Goal: Transaction & Acquisition: Purchase product/service

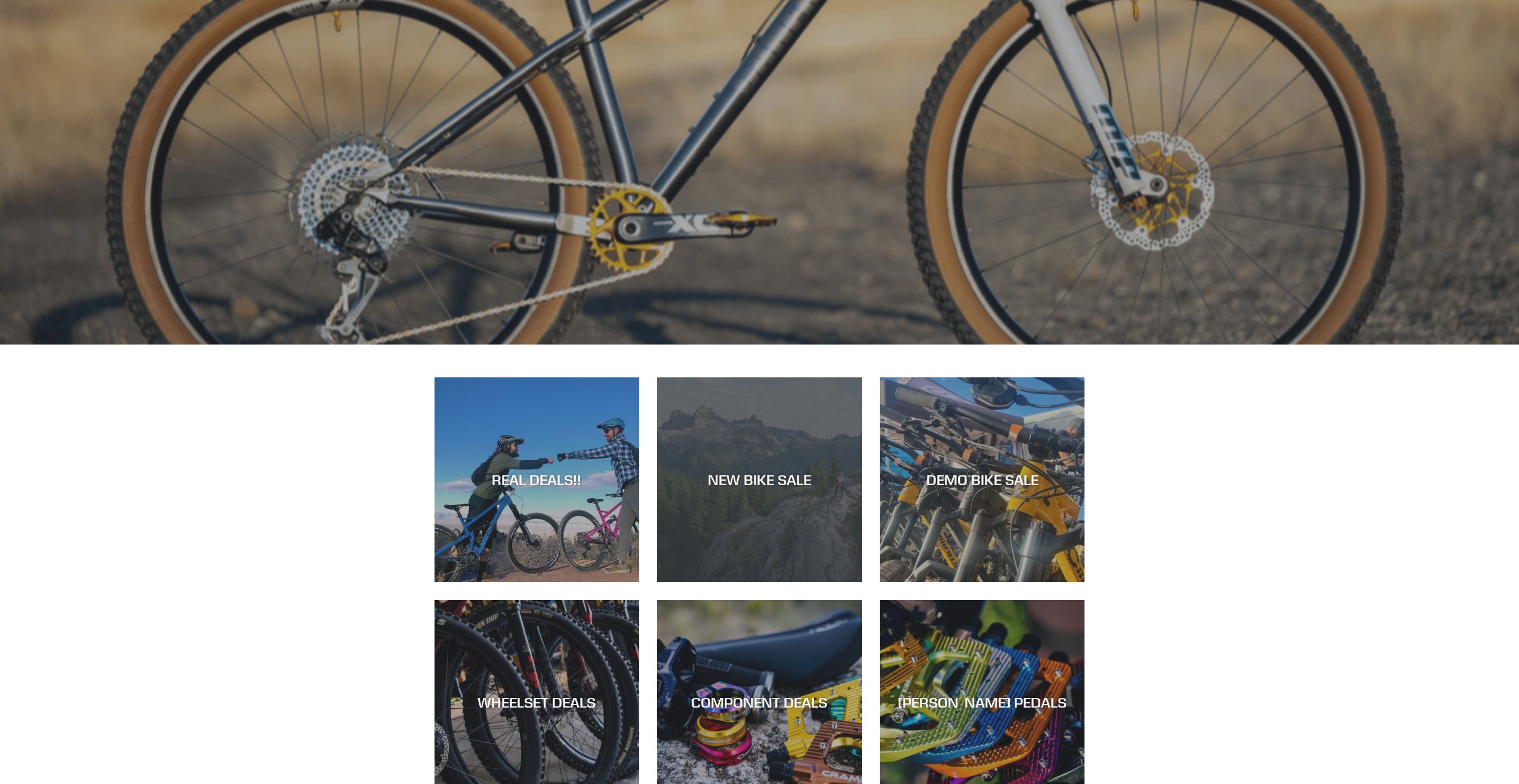
scroll to position [597, 0]
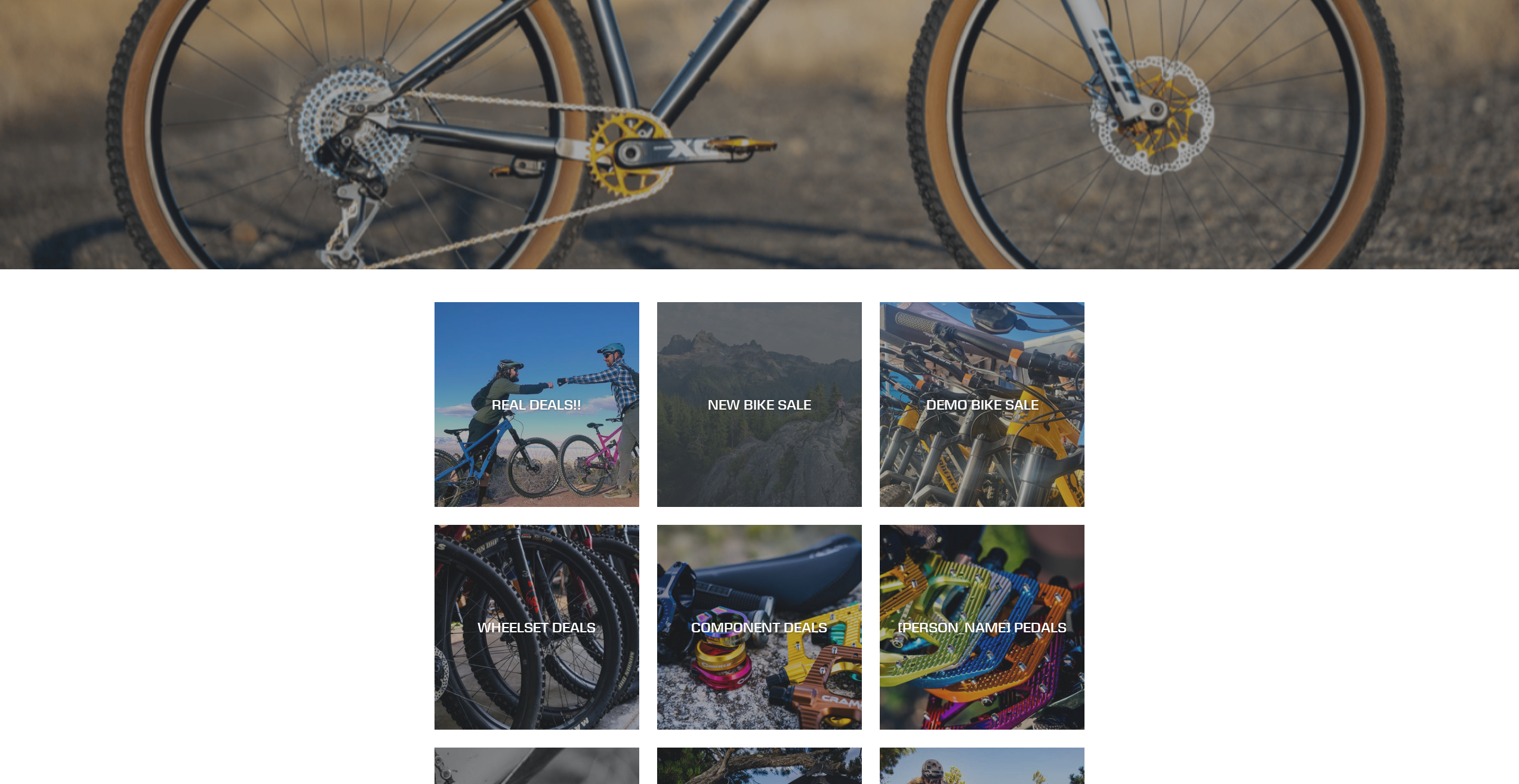
click at [743, 507] on div "NEW BIKE SALE" at bounding box center [760, 507] width 205 height 0
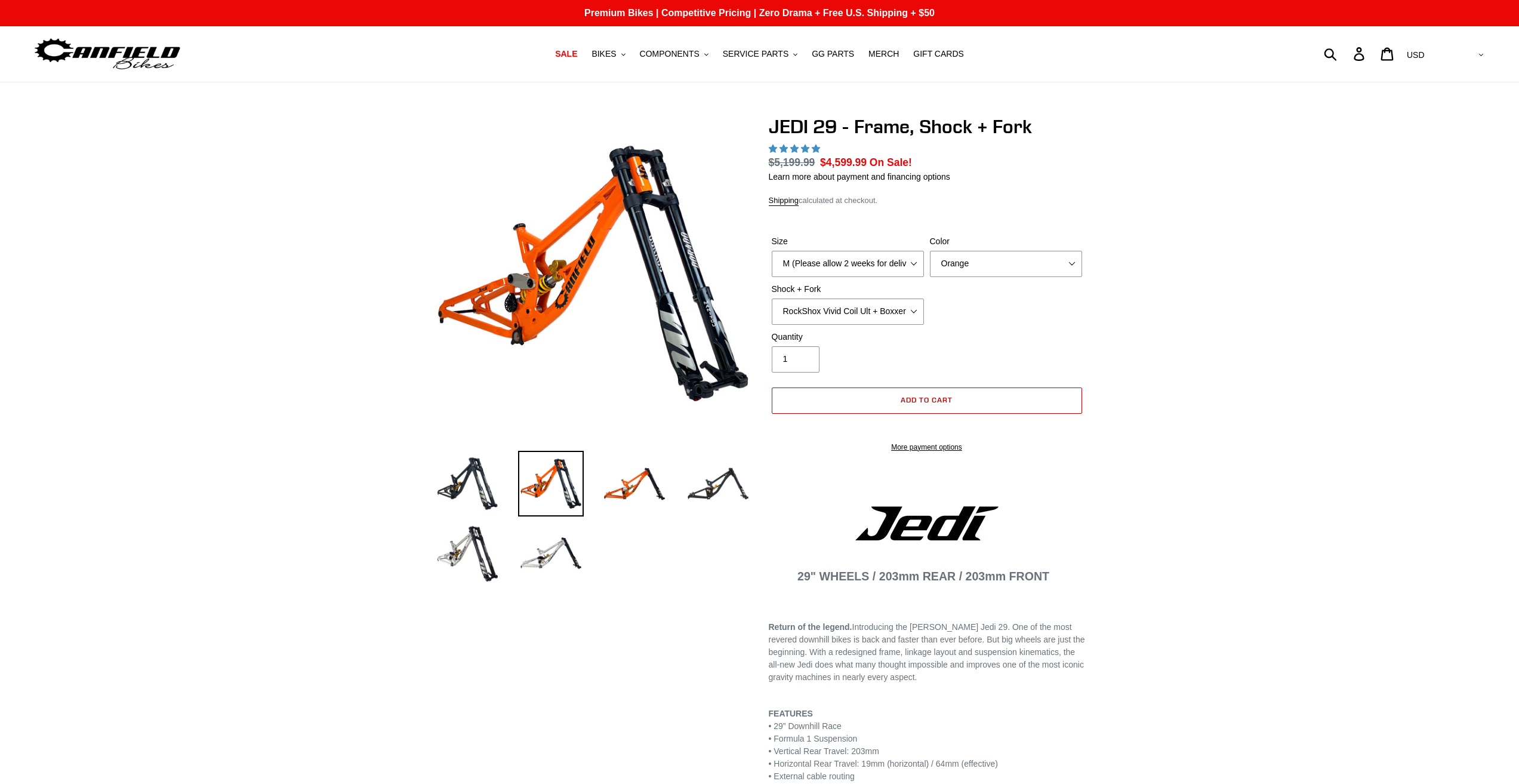
select select "highest-rating"
click at [948, 398] on span "Add to cart" at bounding box center [926, 399] width 52 height 9
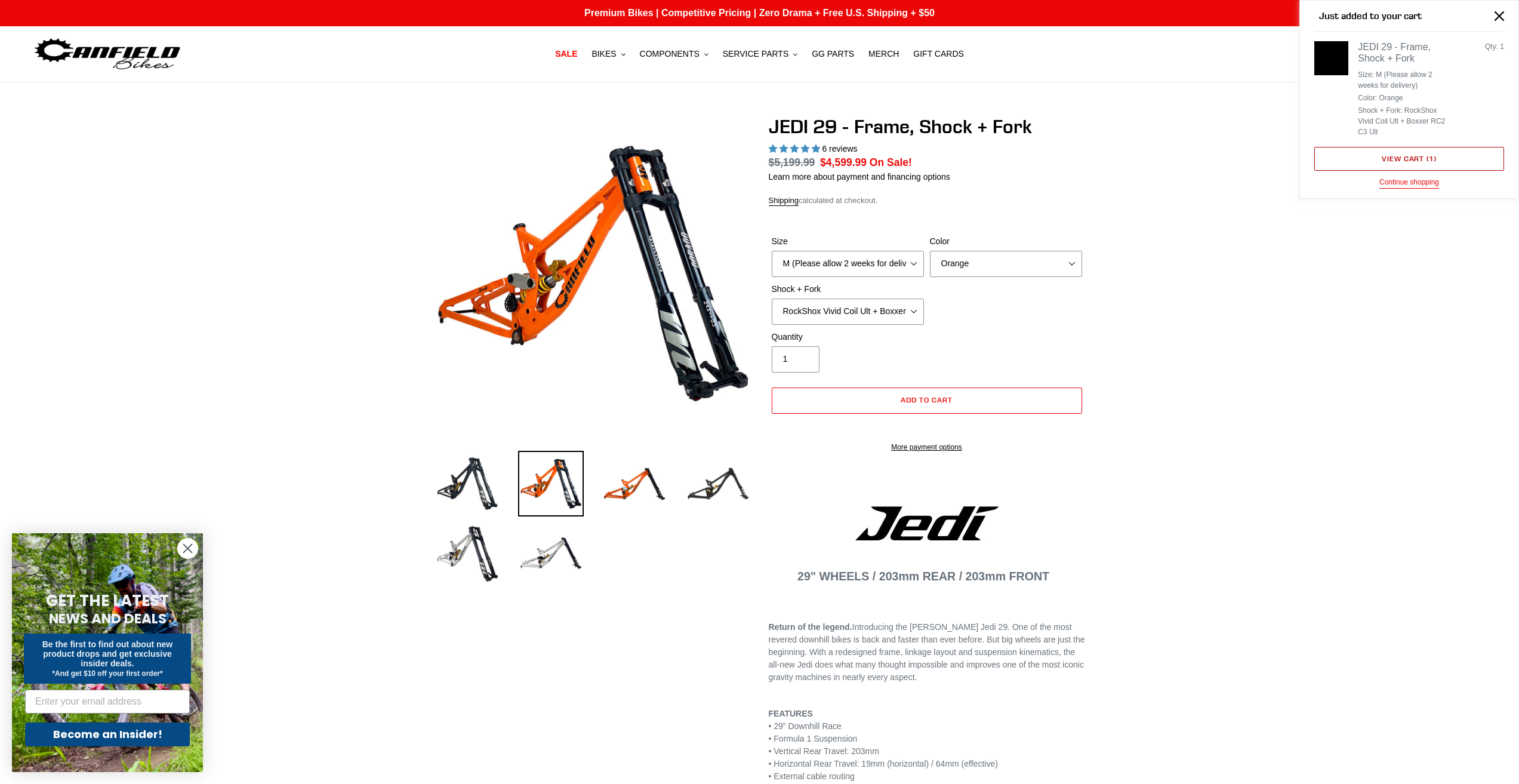
click at [1422, 156] on link "View cart ( 1 )" at bounding box center [1409, 159] width 190 height 24
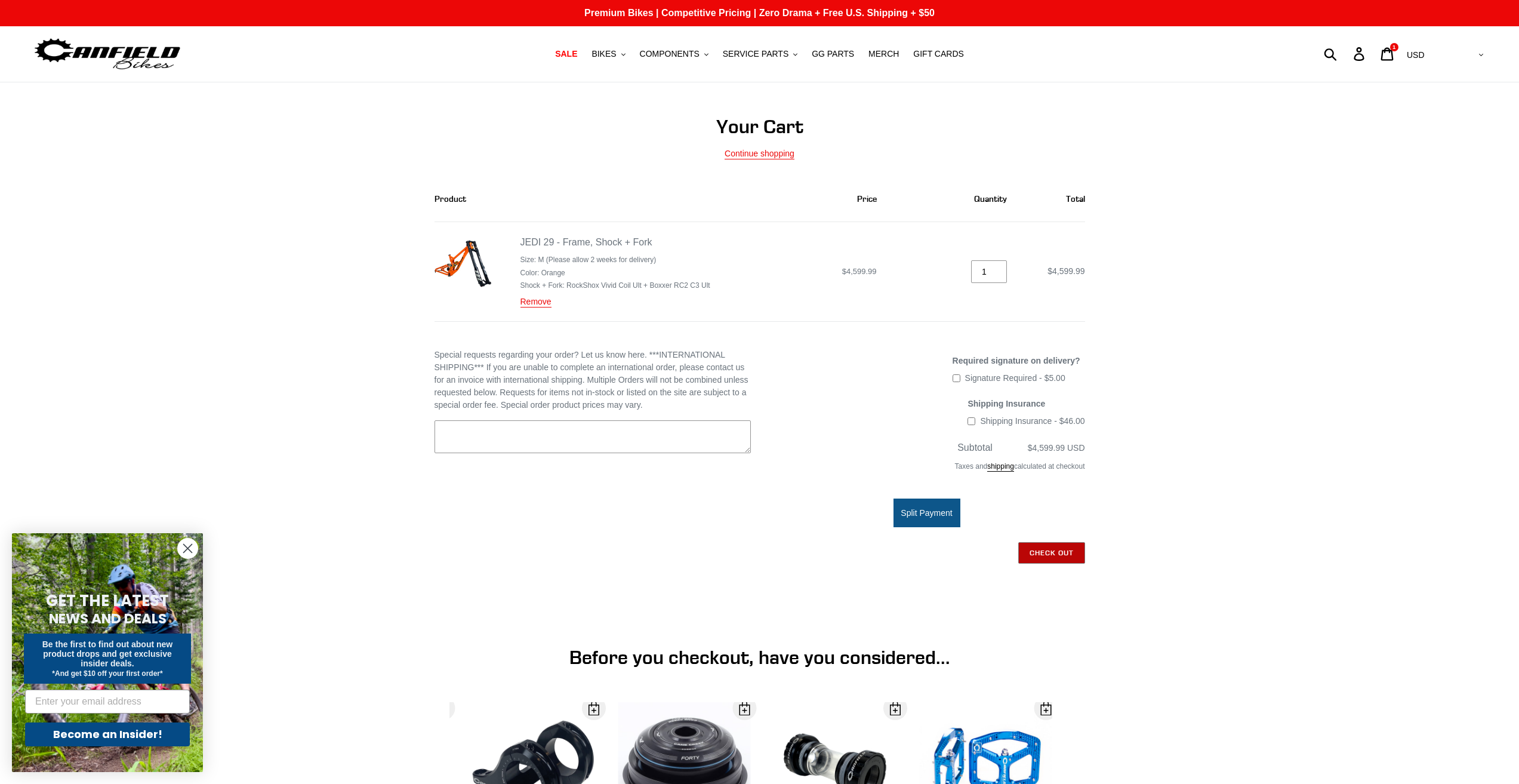
click at [1057, 552] on input "Check out" at bounding box center [1052, 553] width 67 height 22
